Goal: Information Seeking & Learning: Learn about a topic

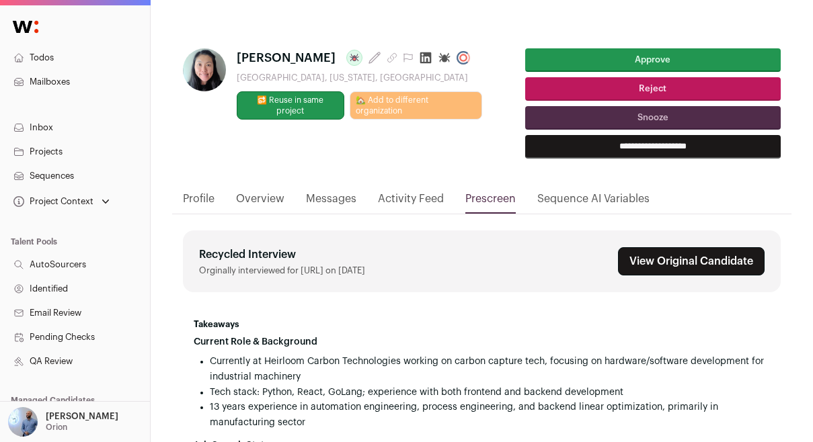
scroll to position [377, 0]
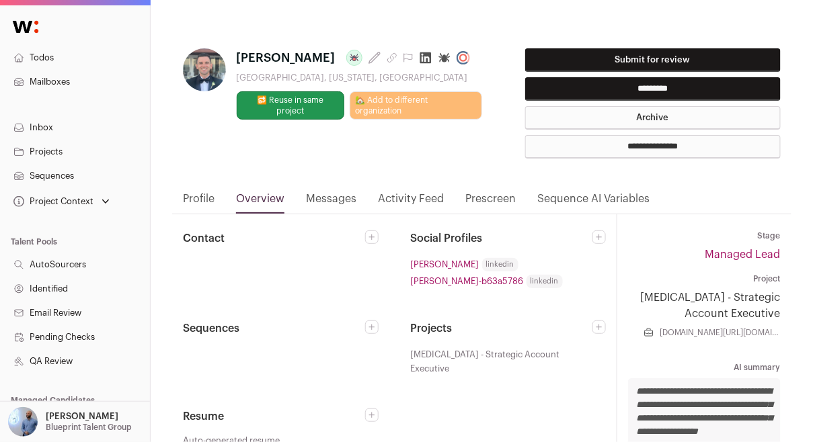
click at [333, 196] on link "Messages" at bounding box center [331, 202] width 50 height 23
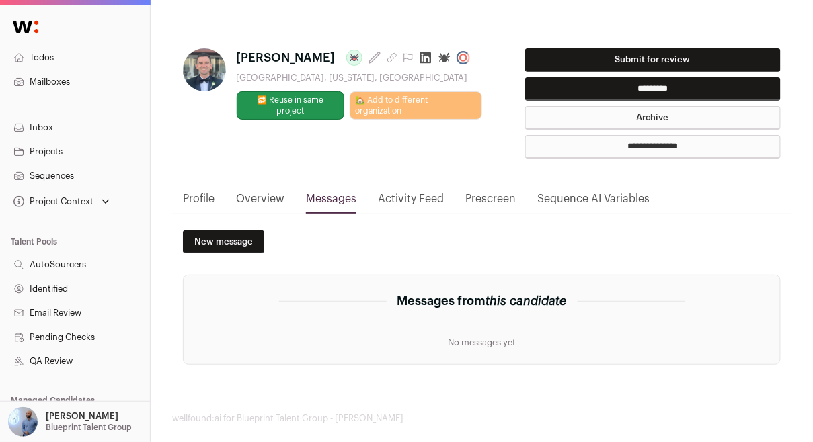
click at [204, 194] on link "Profile" at bounding box center [199, 202] width 32 height 23
